Goal: Find specific page/section: Find specific page/section

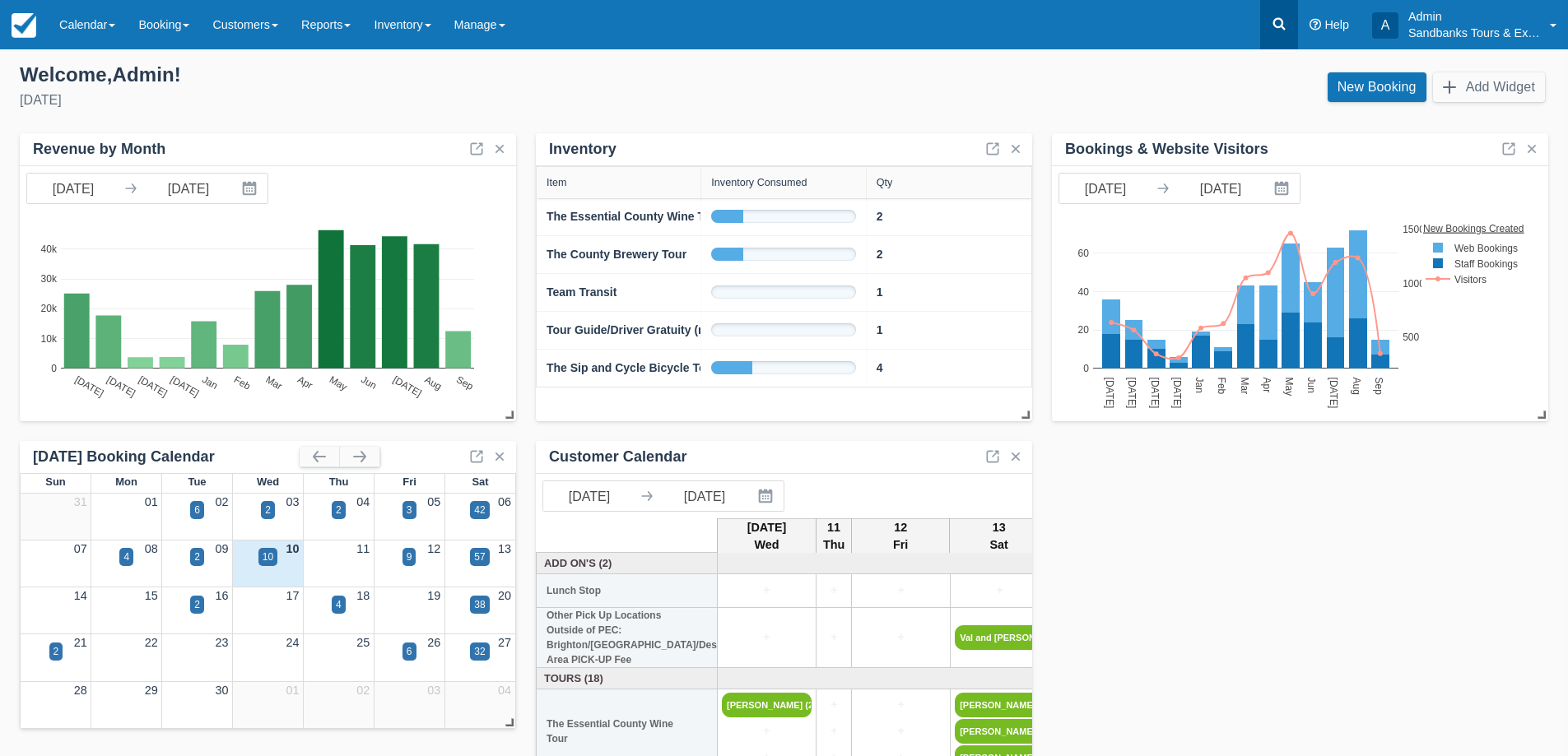
click at [1277, 20] on icon at bounding box center [1278, 24] width 16 height 16
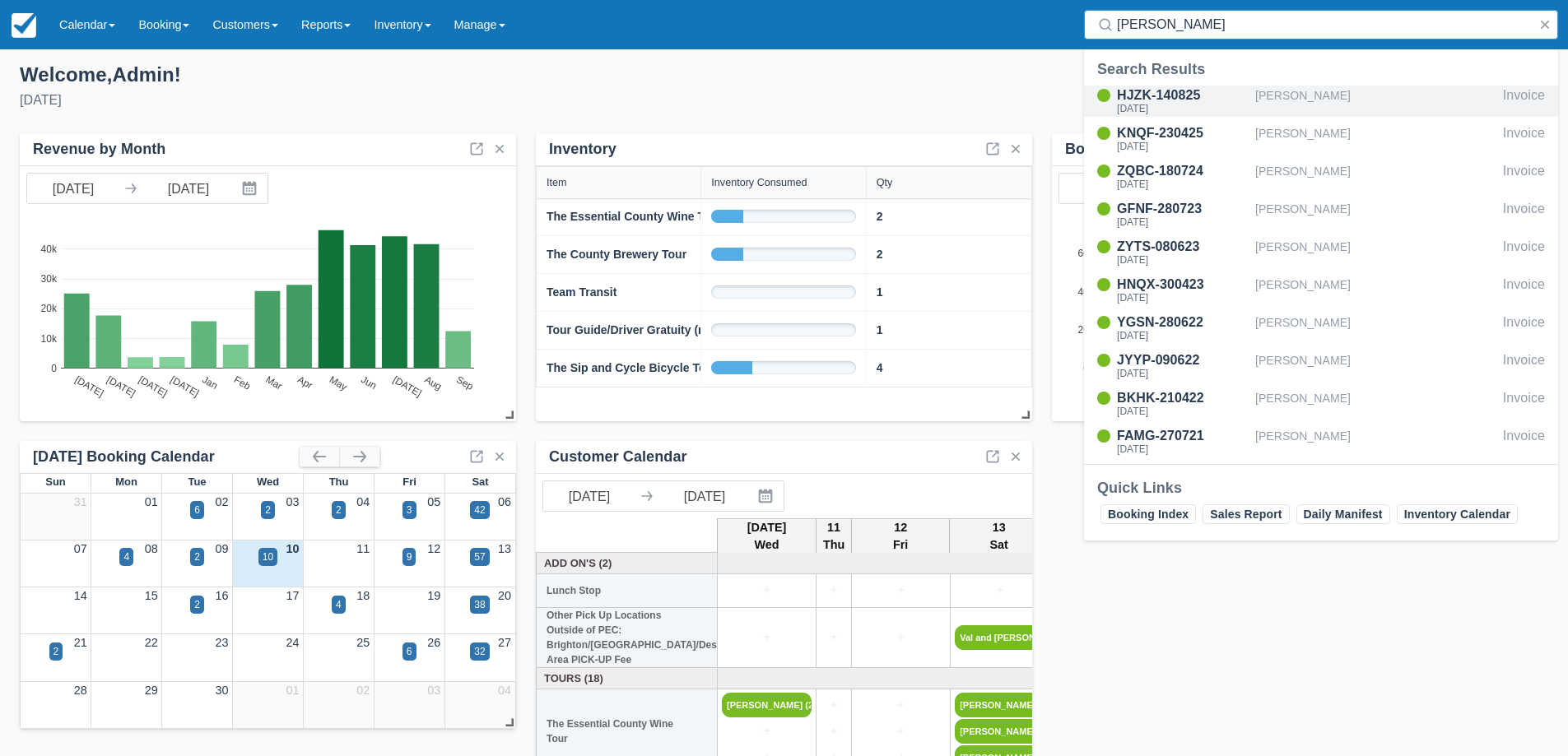
type input "ashley"
click at [1181, 95] on div "HJZK-140825" at bounding box center [1182, 95] width 132 height 20
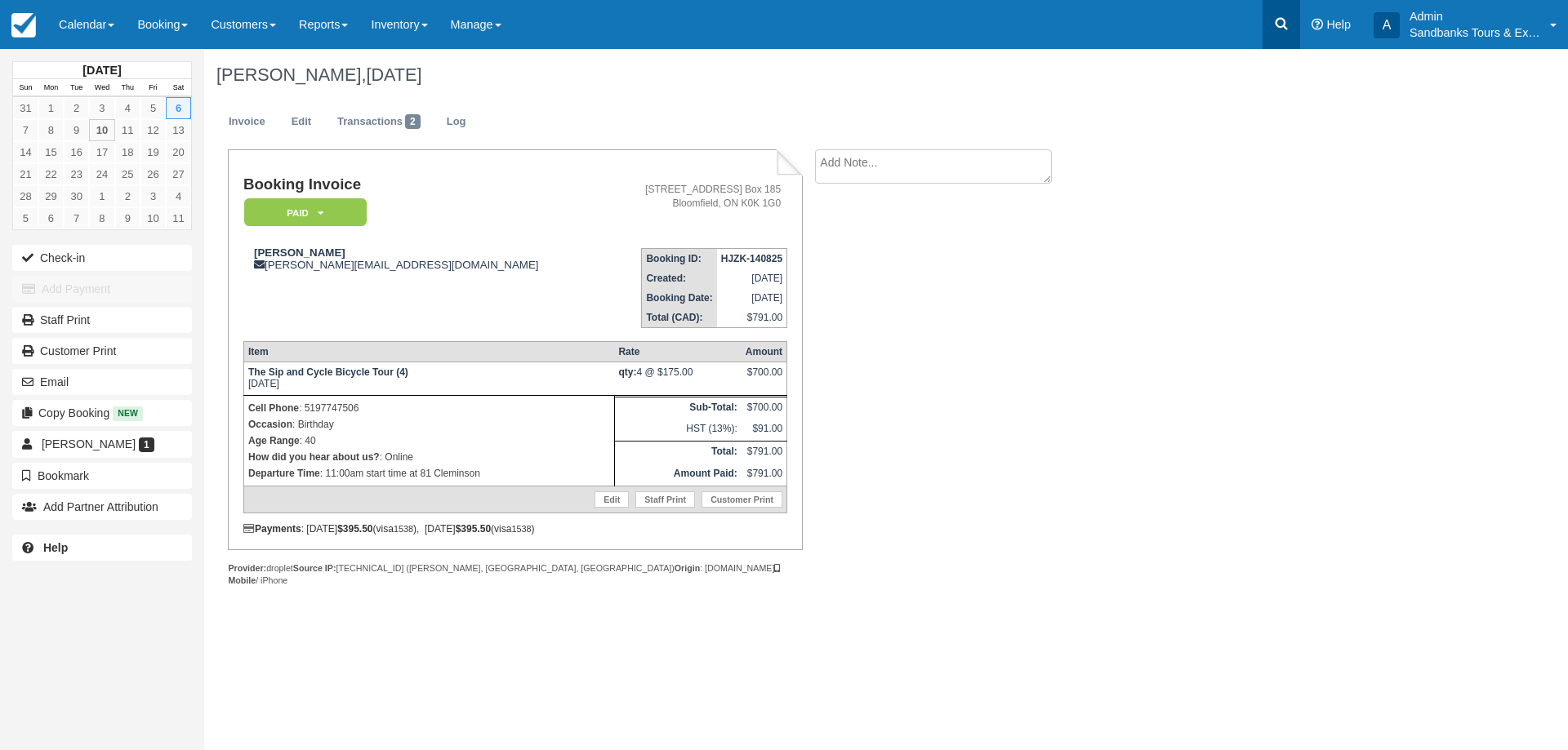
click at [1282, 24] on icon at bounding box center [1280, 23] width 16 height 16
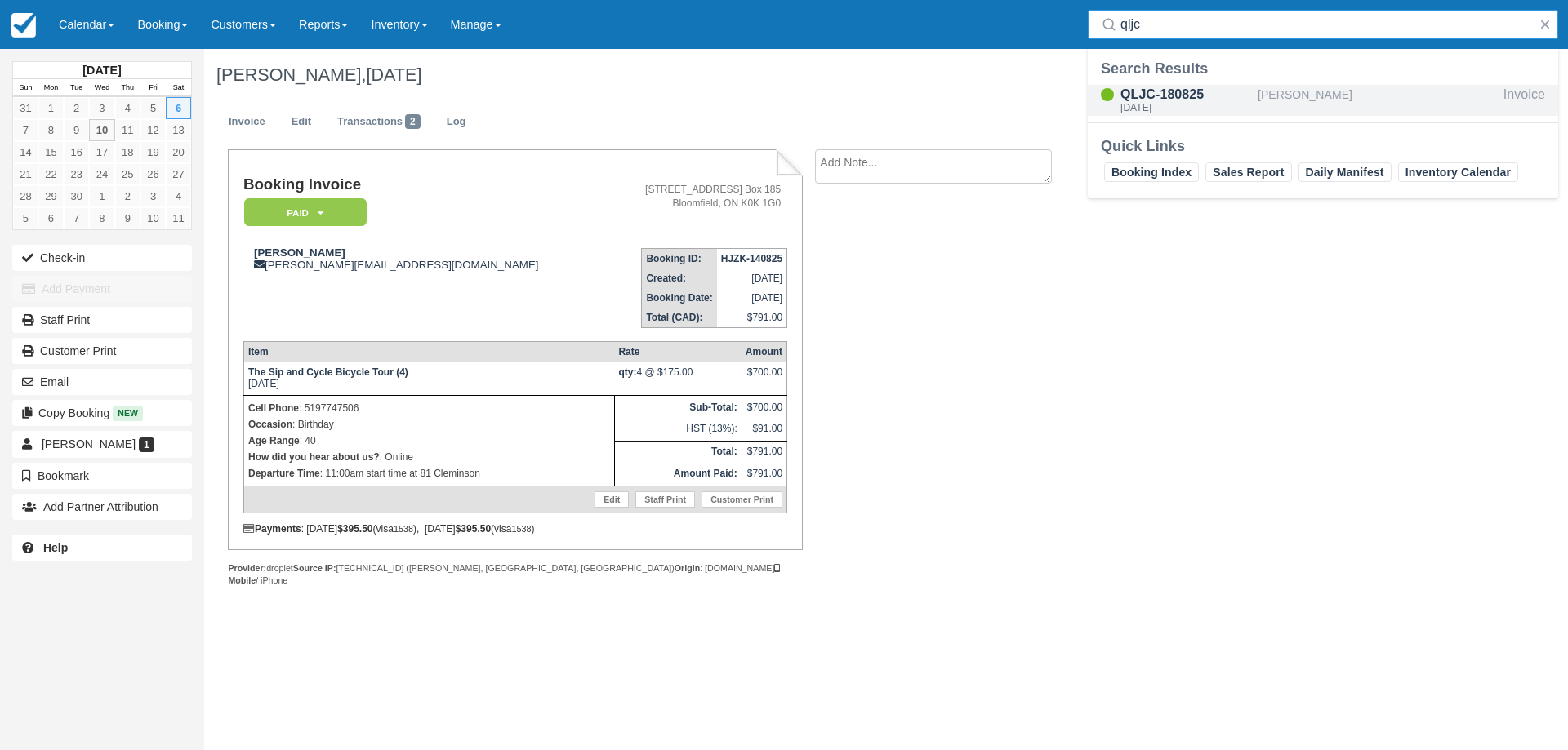
type input "qljc"
click at [1151, 92] on div "QLJC-180825" at bounding box center [1186, 94] width 131 height 20
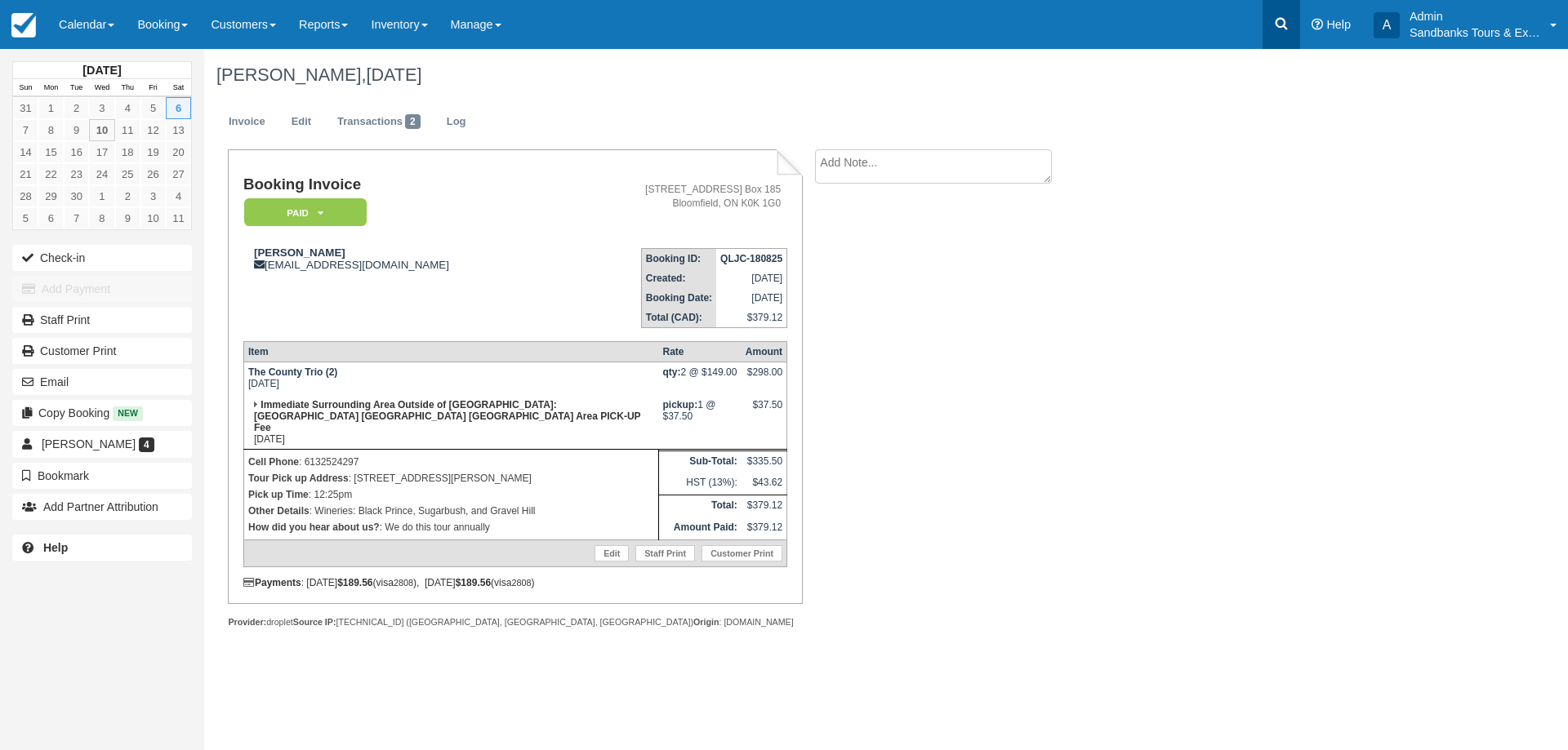
click at [1278, 16] on icon at bounding box center [1280, 23] width 16 height 16
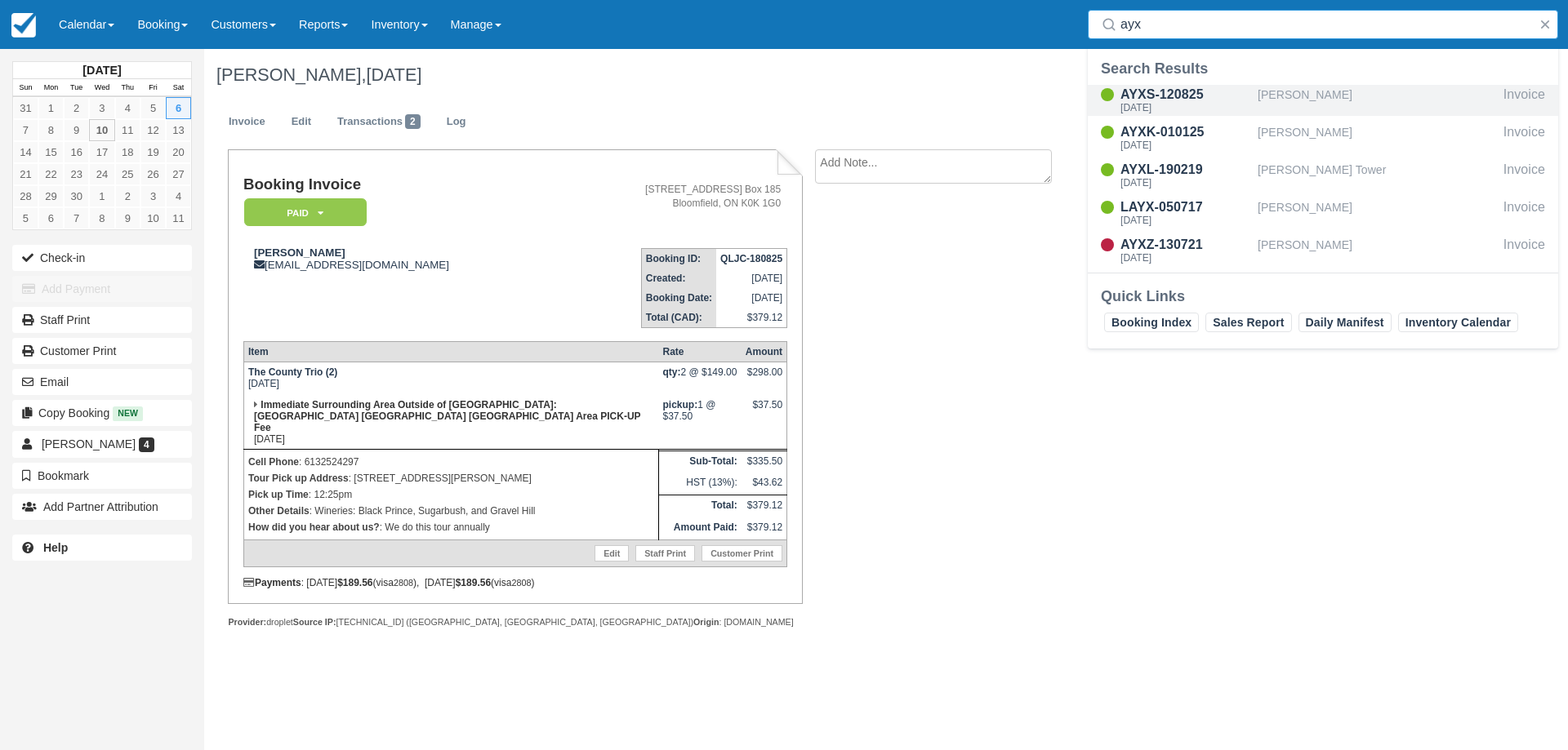
type input "ayx"
click at [1183, 92] on div "AYXS-120825" at bounding box center [1186, 94] width 131 height 20
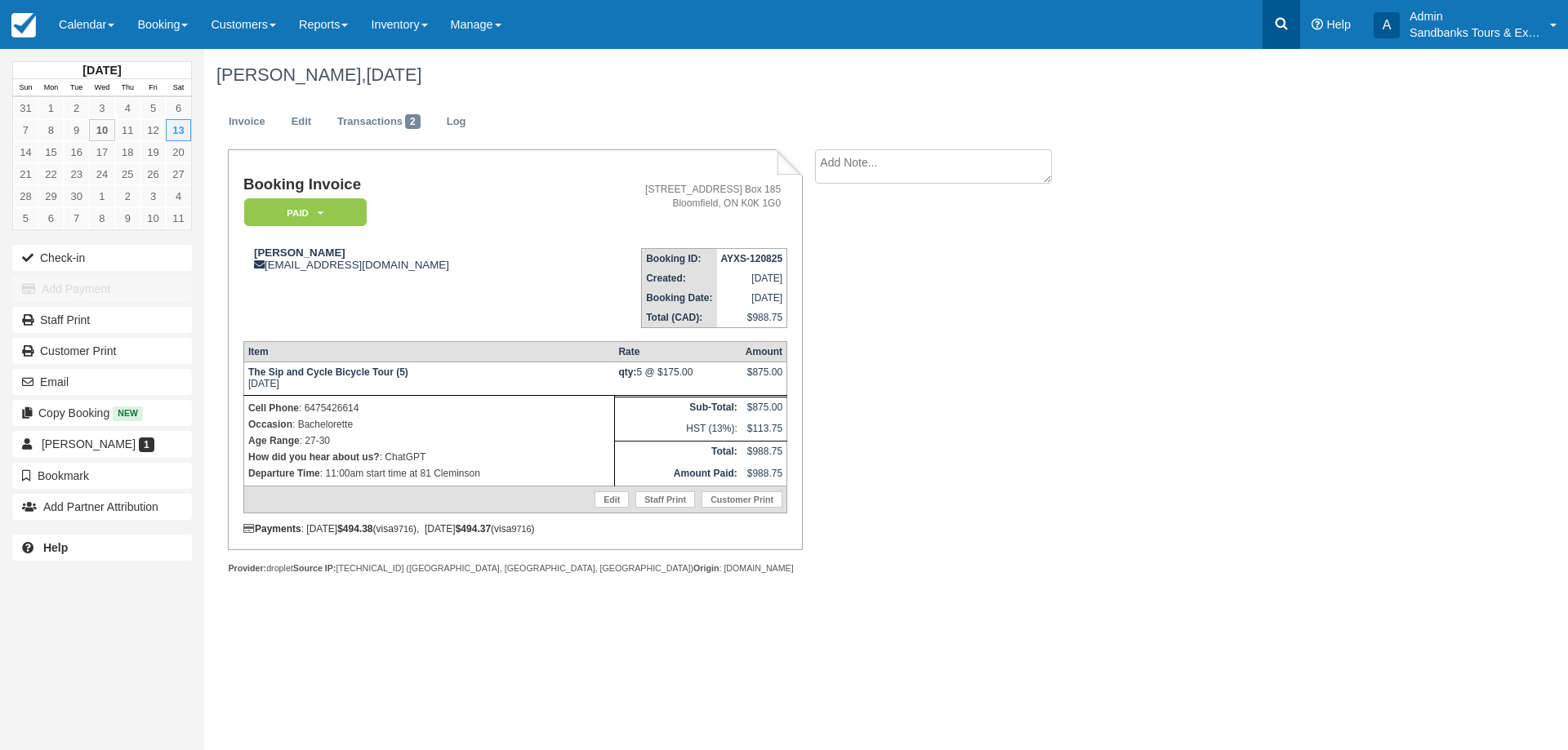
click at [1278, 18] on icon at bounding box center [1280, 23] width 16 height 16
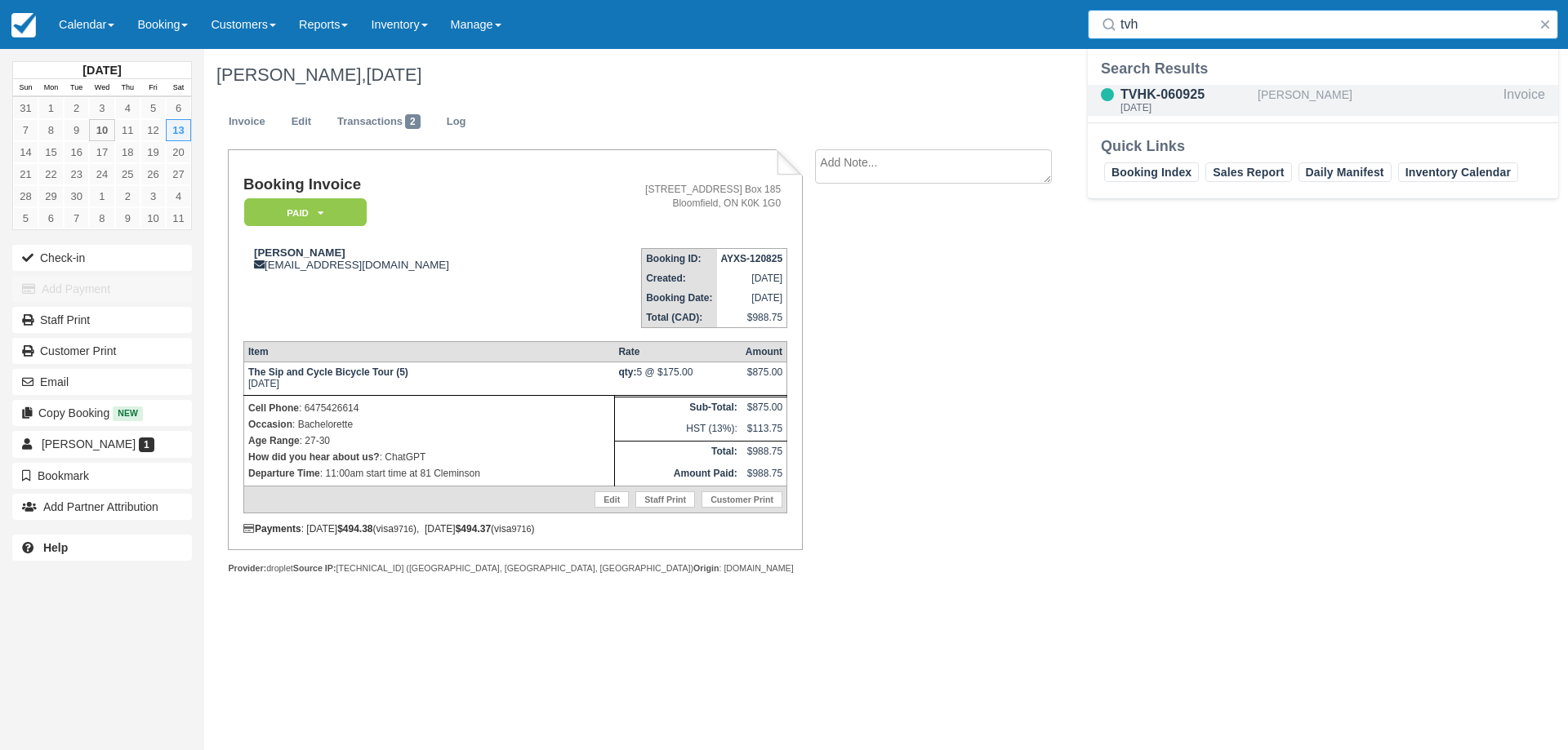
type input "tvh"
click at [1165, 103] on div "Sat Oct 4, 2025" at bounding box center [1186, 107] width 131 height 9
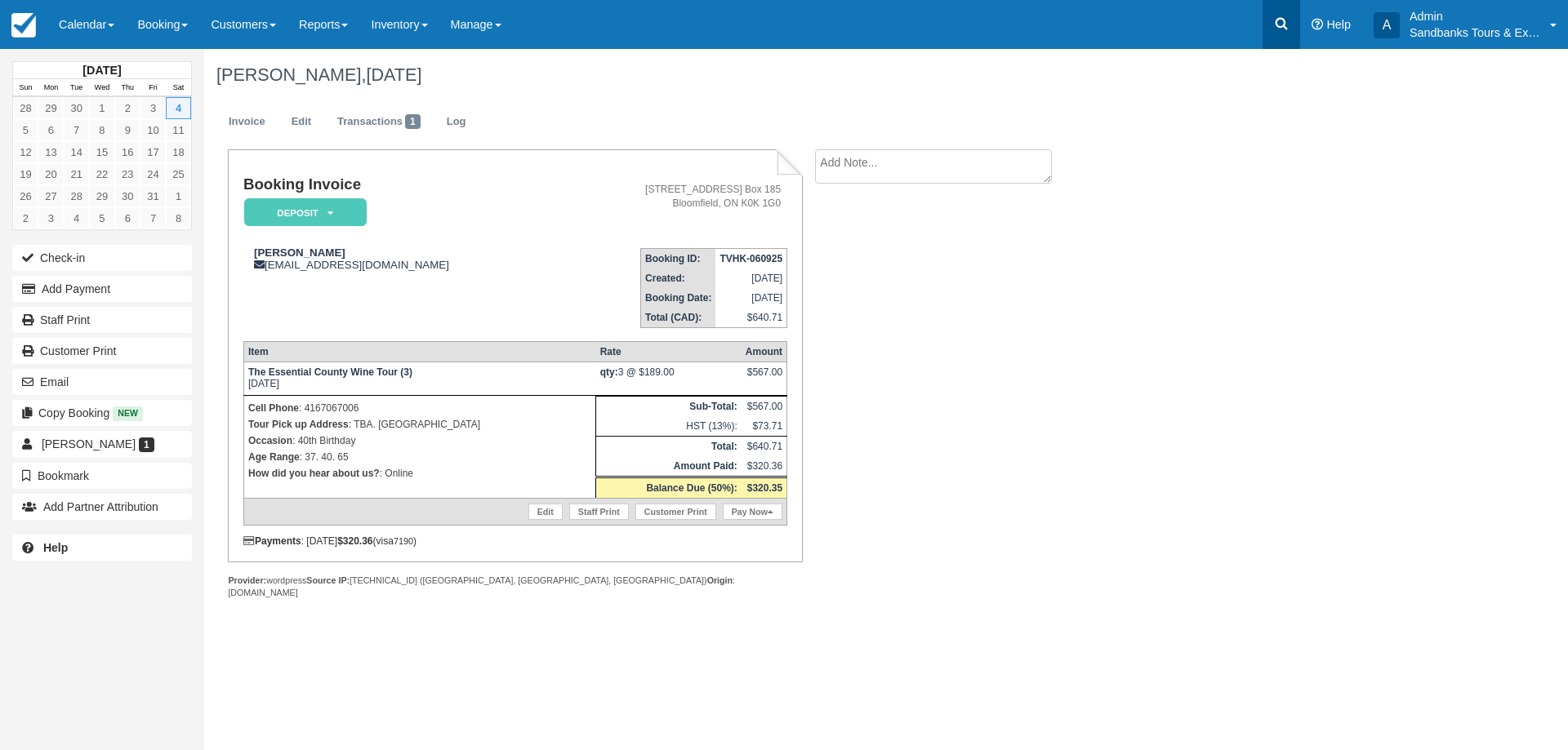
click at [1276, 23] on icon at bounding box center [1281, 23] width 12 height 12
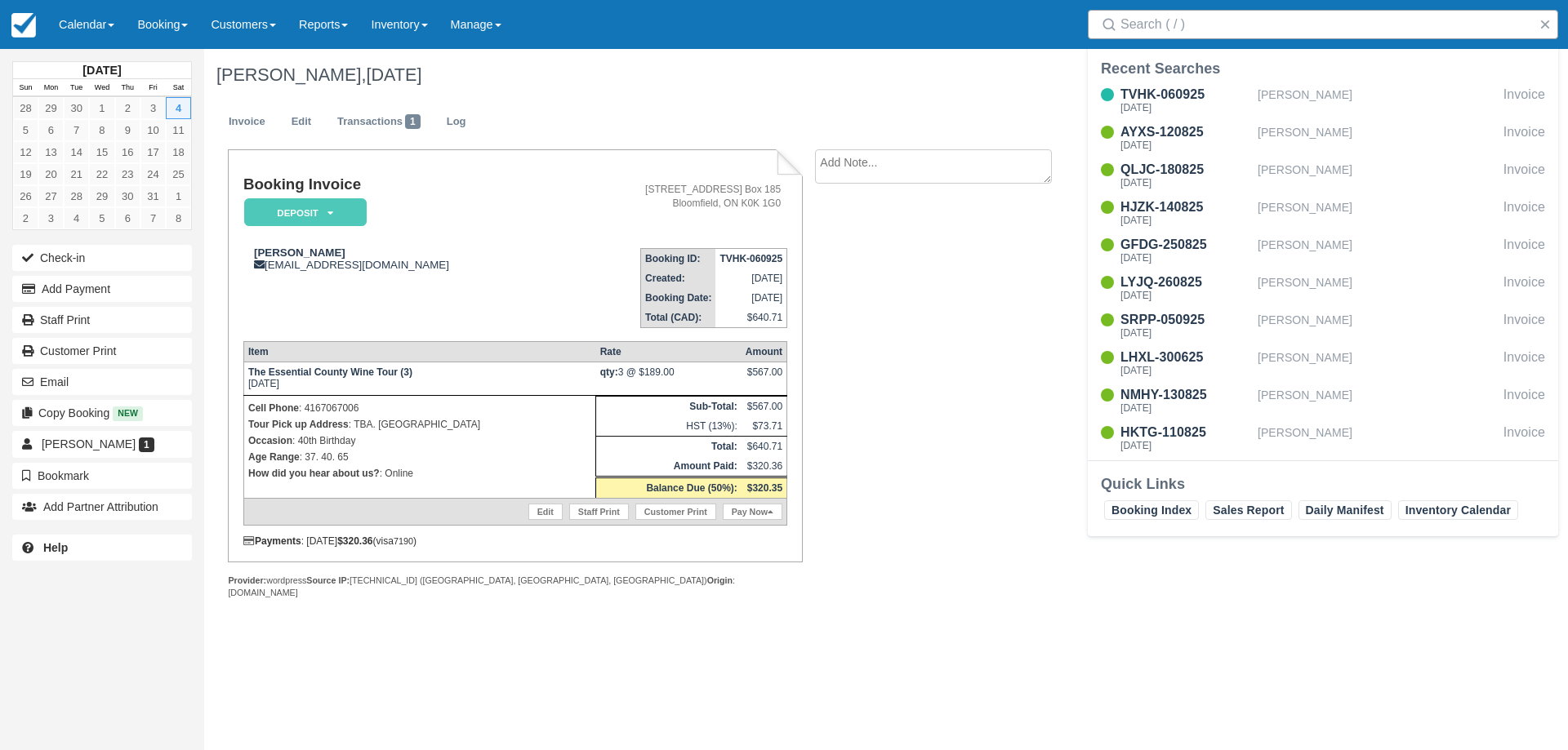
click at [1182, 33] on input "Search" at bounding box center [1326, 23] width 412 height 29
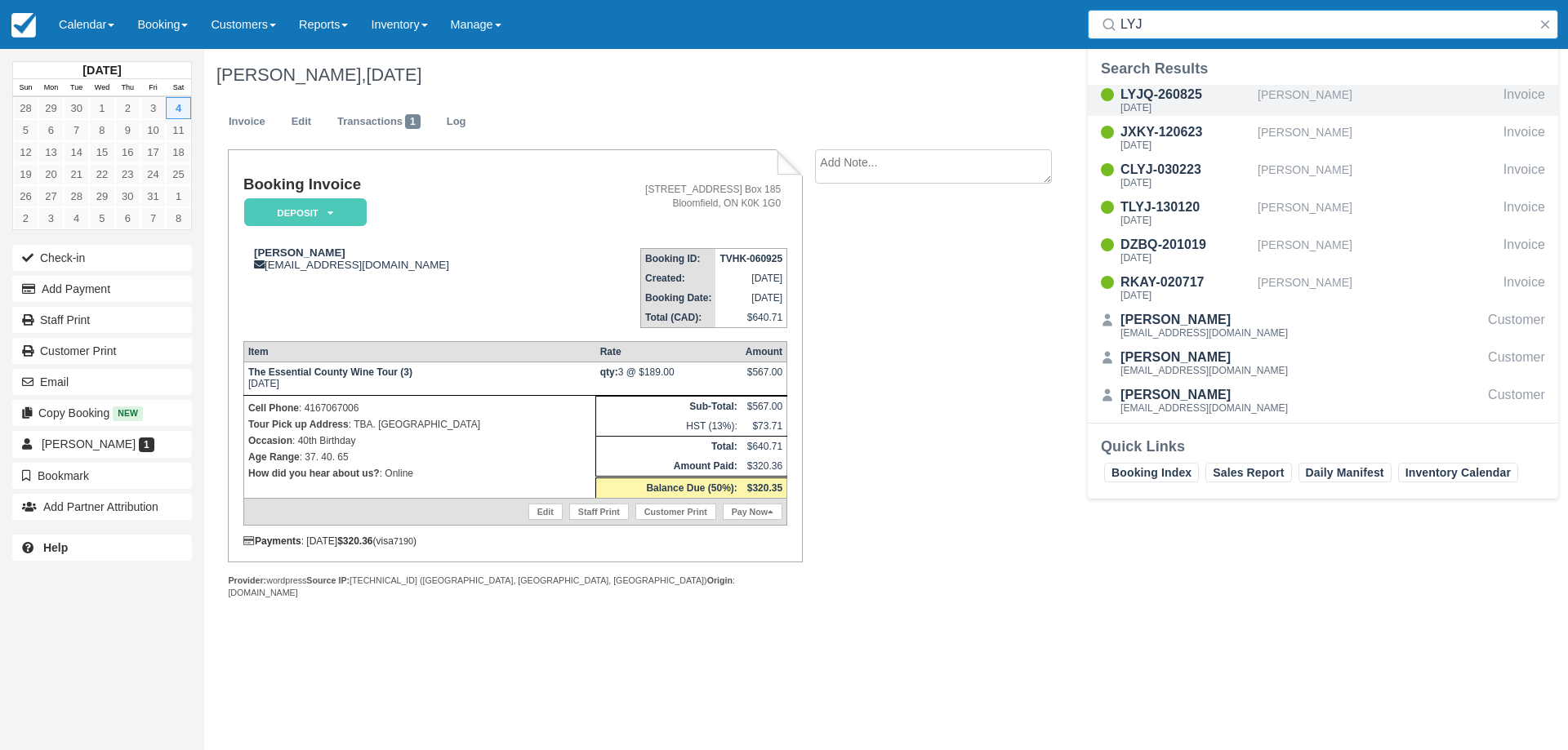
type input "LYJ"
click at [1238, 97] on div "LYJQ-260825" at bounding box center [1186, 94] width 131 height 20
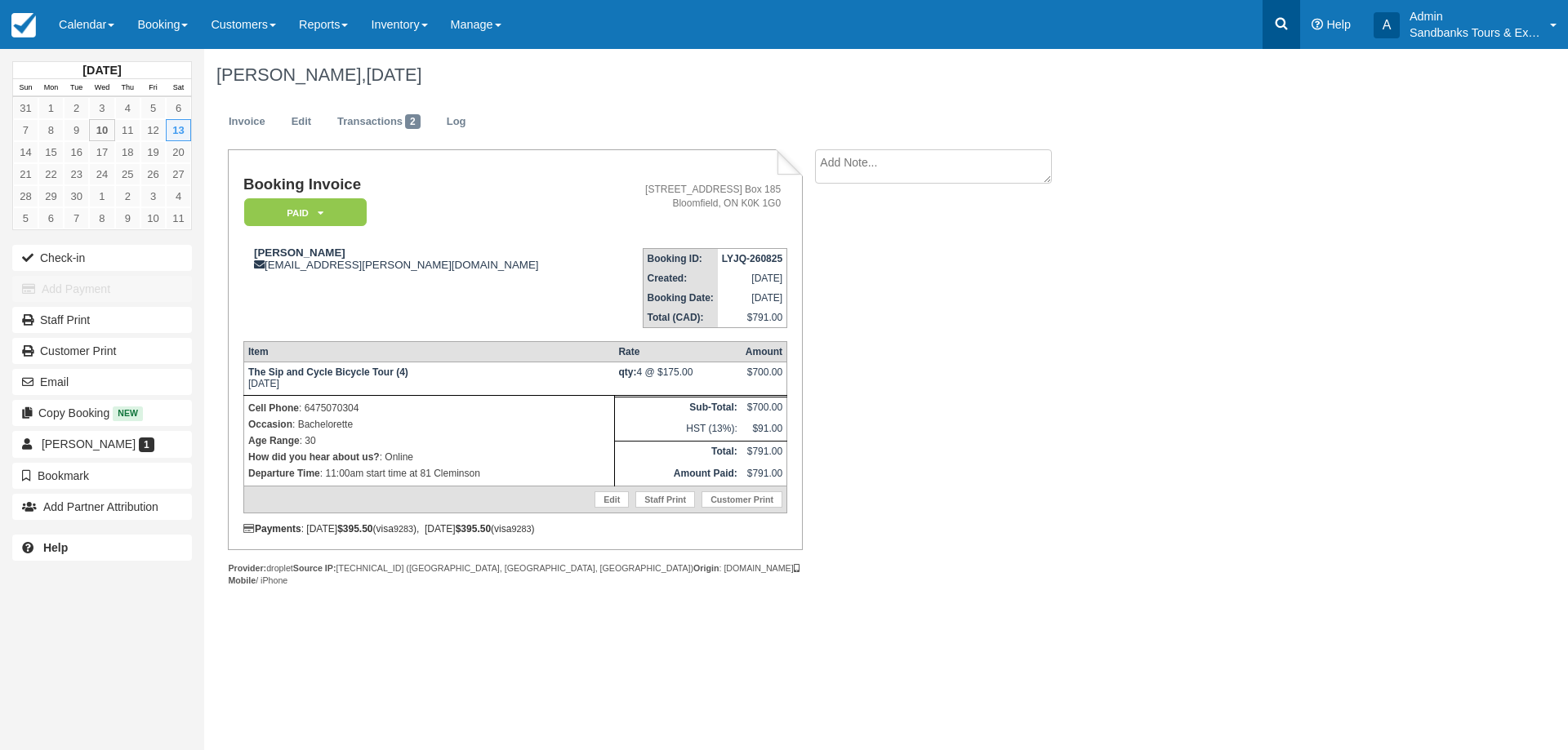
click at [1273, 21] on icon at bounding box center [1280, 23] width 16 height 16
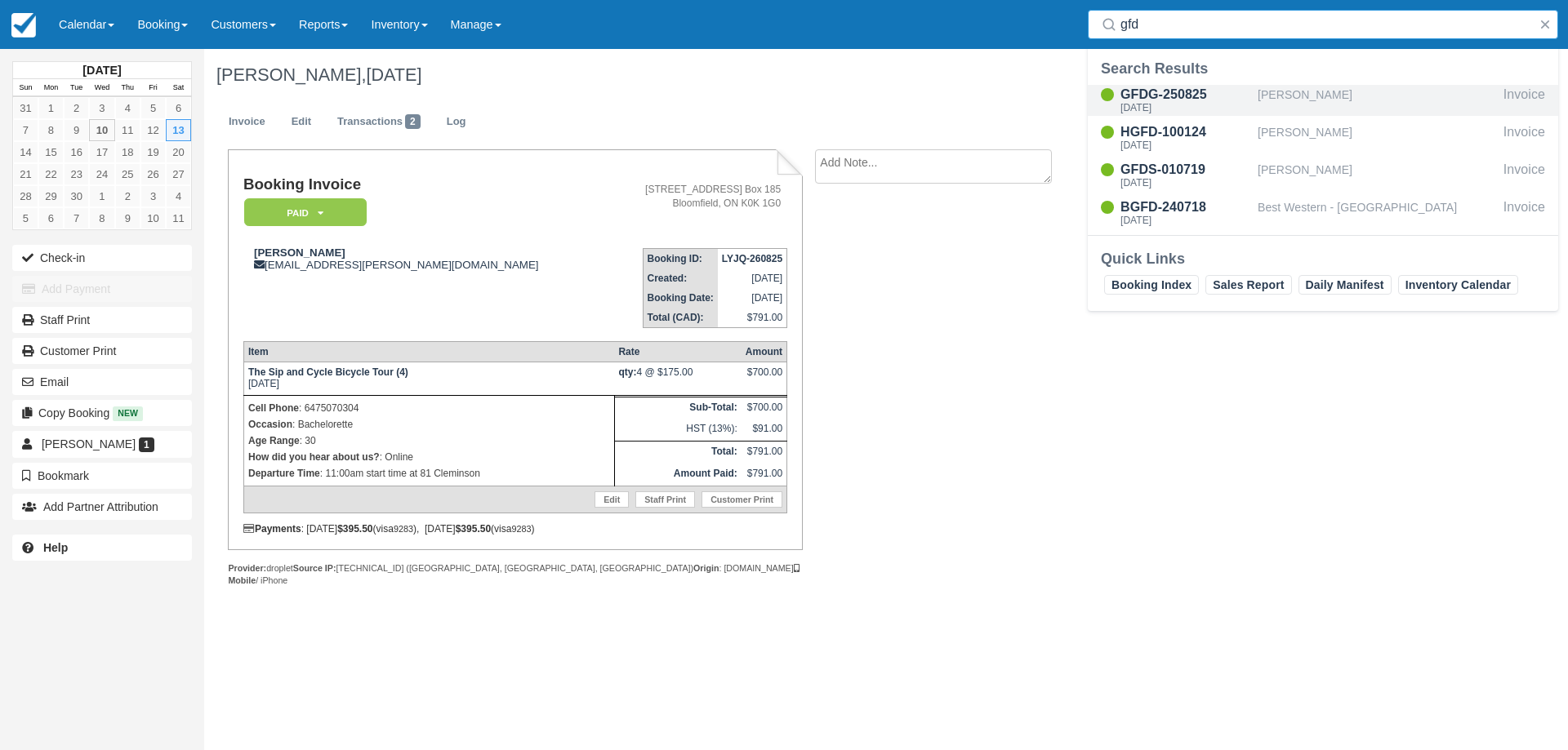
type input "gfd"
click at [1192, 97] on div "GFDG-250825" at bounding box center [1186, 94] width 131 height 20
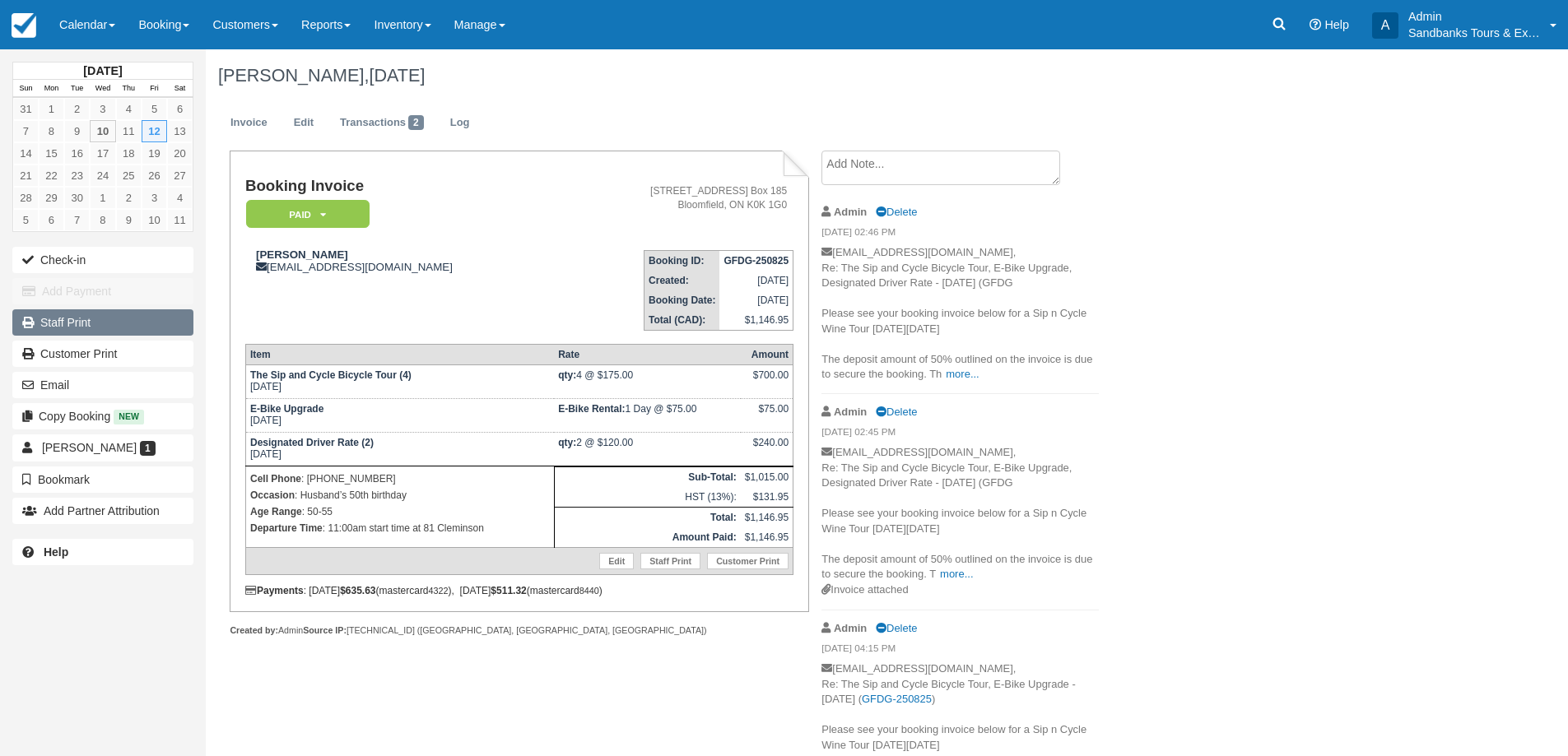
click at [87, 324] on link "Staff Print" at bounding box center [103, 323] width 181 height 26
